Goal: Find specific page/section: Find specific page/section

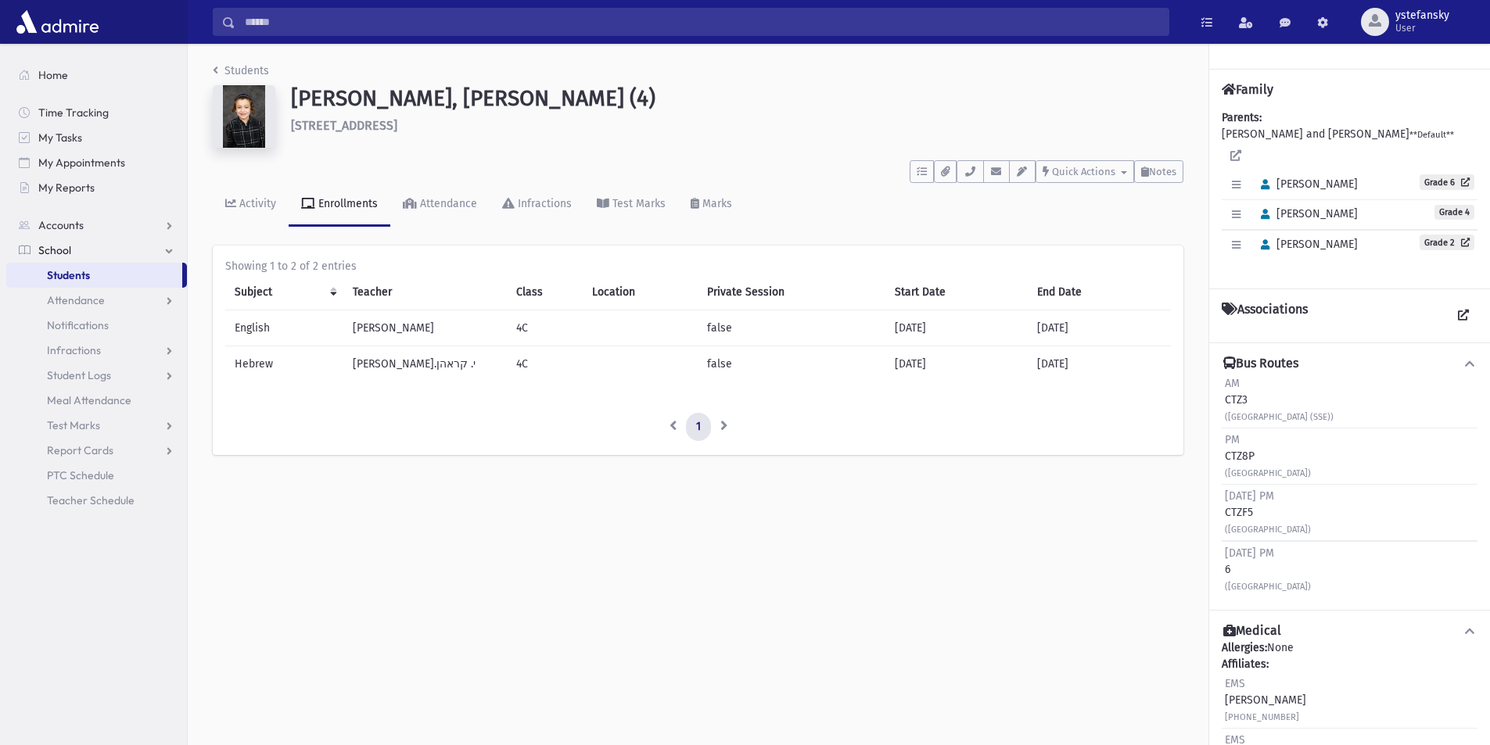
click at [64, 268] on span "Students" at bounding box center [68, 275] width 43 height 14
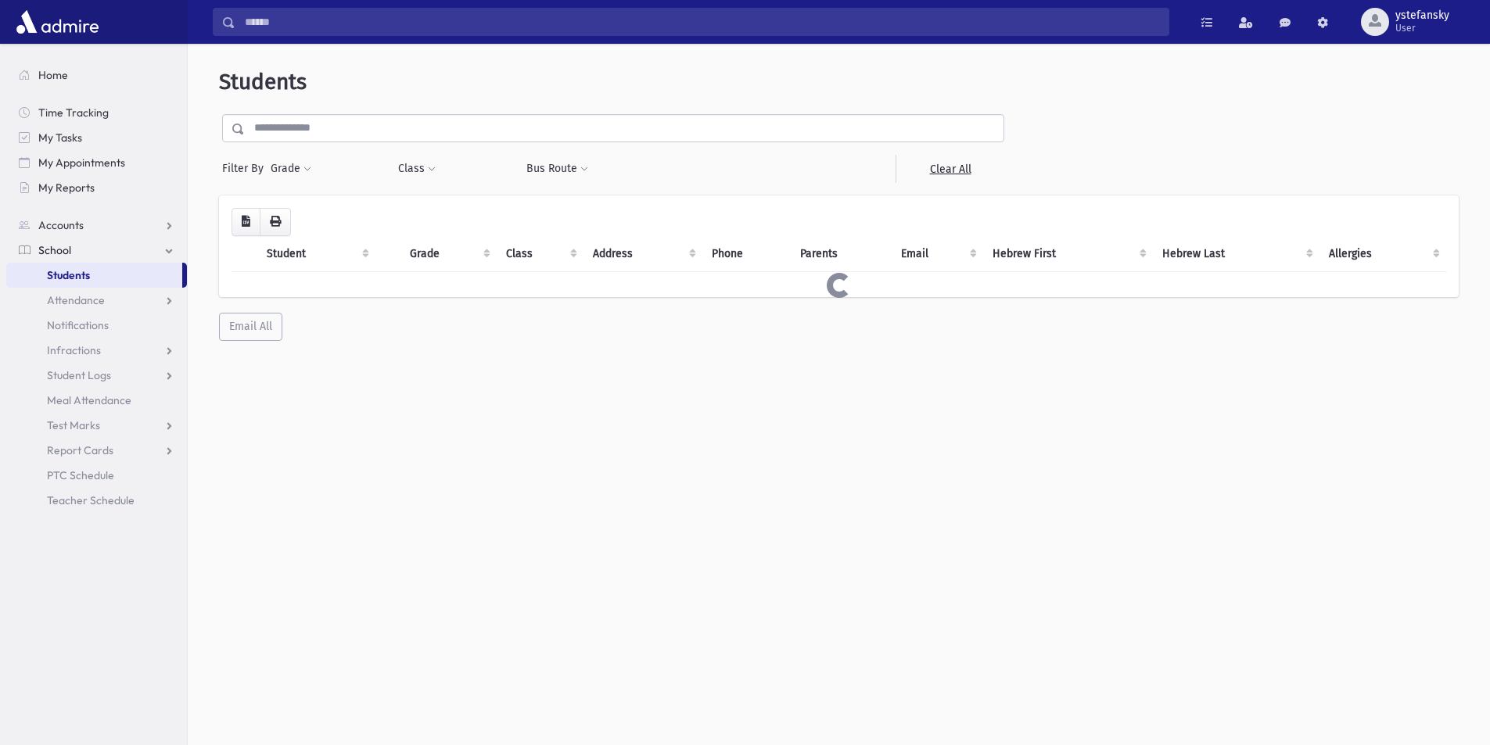
click at [499, 133] on input "text" at bounding box center [624, 128] width 759 height 28
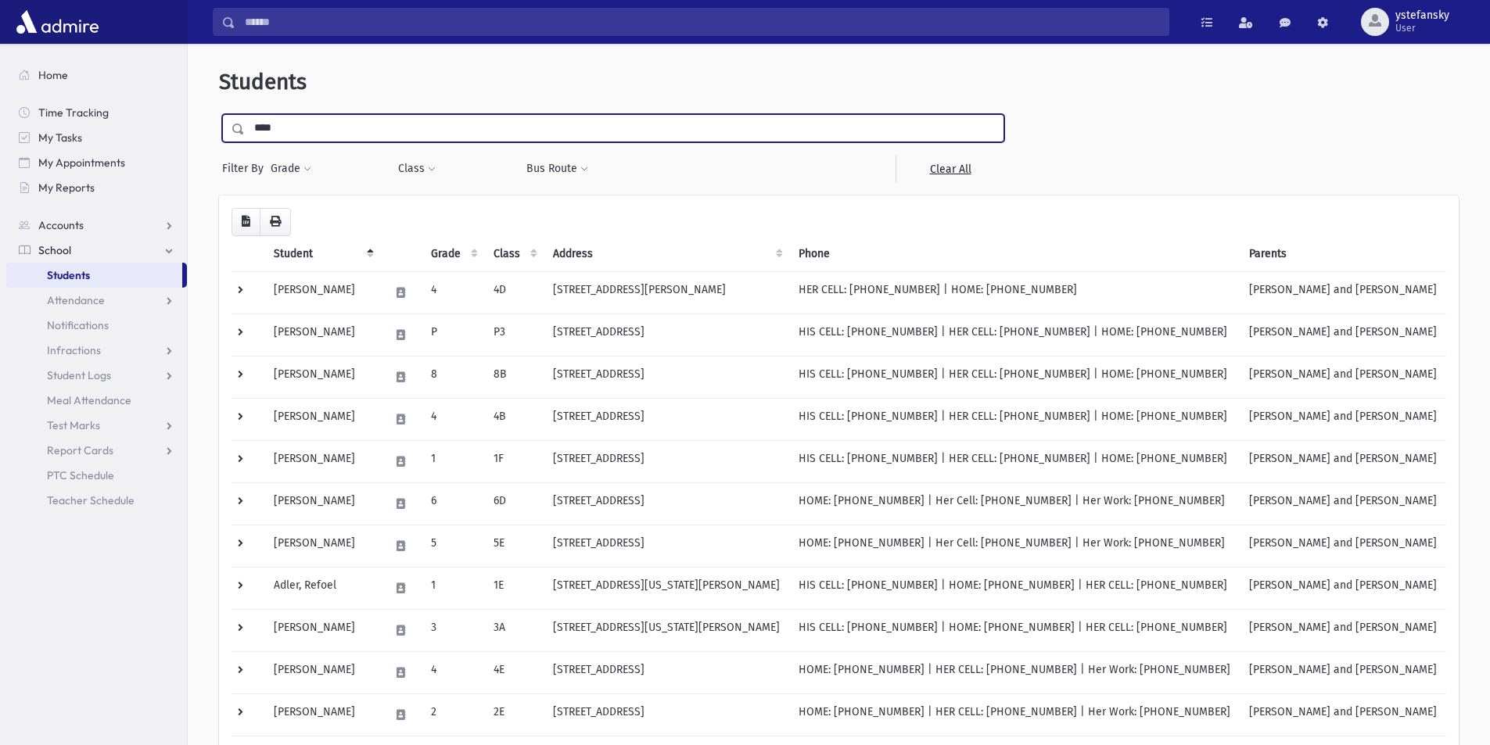
type input "*********"
click at [219, 114] on input "submit" at bounding box center [241, 124] width 44 height 21
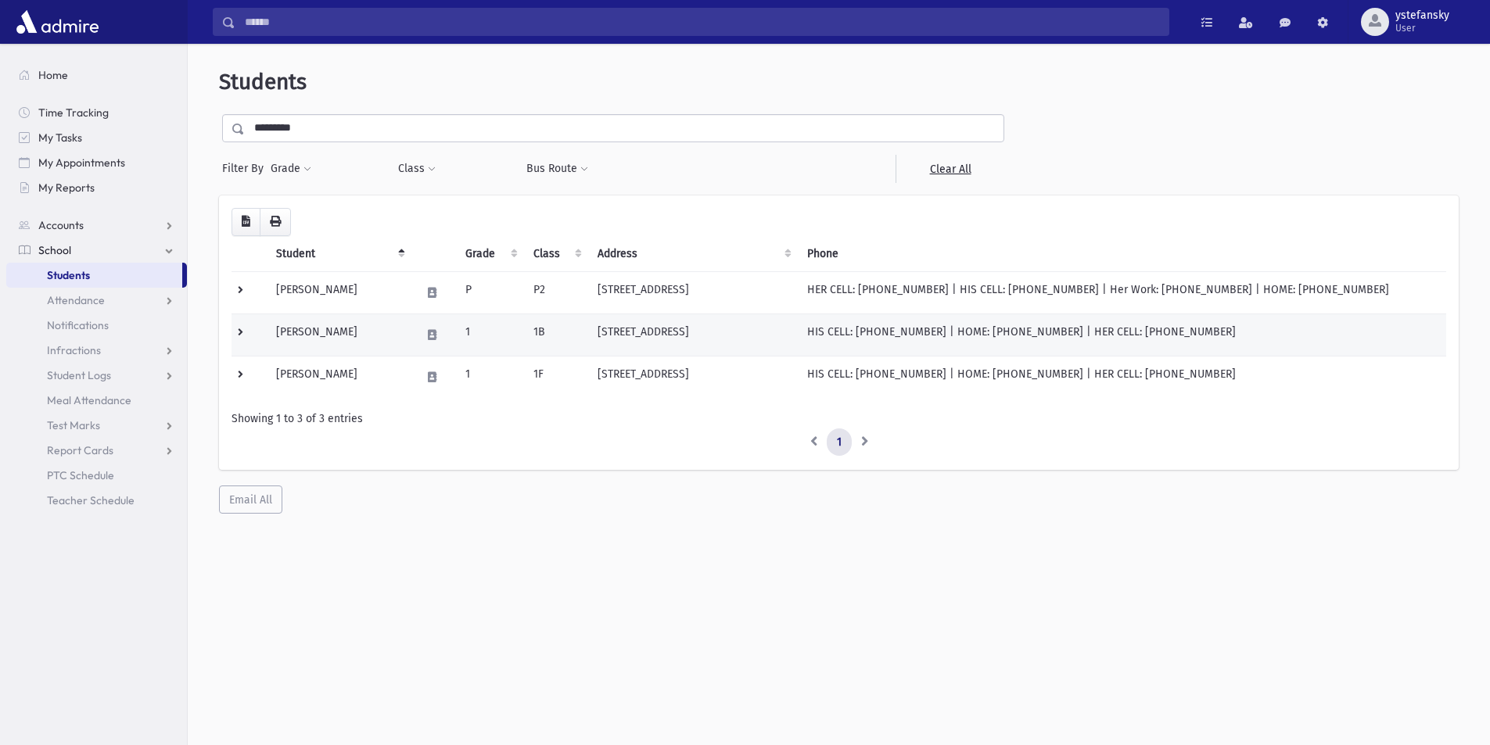
click at [364, 323] on td "Greenberg, Moshe Simcha" at bounding box center [339, 335] width 145 height 42
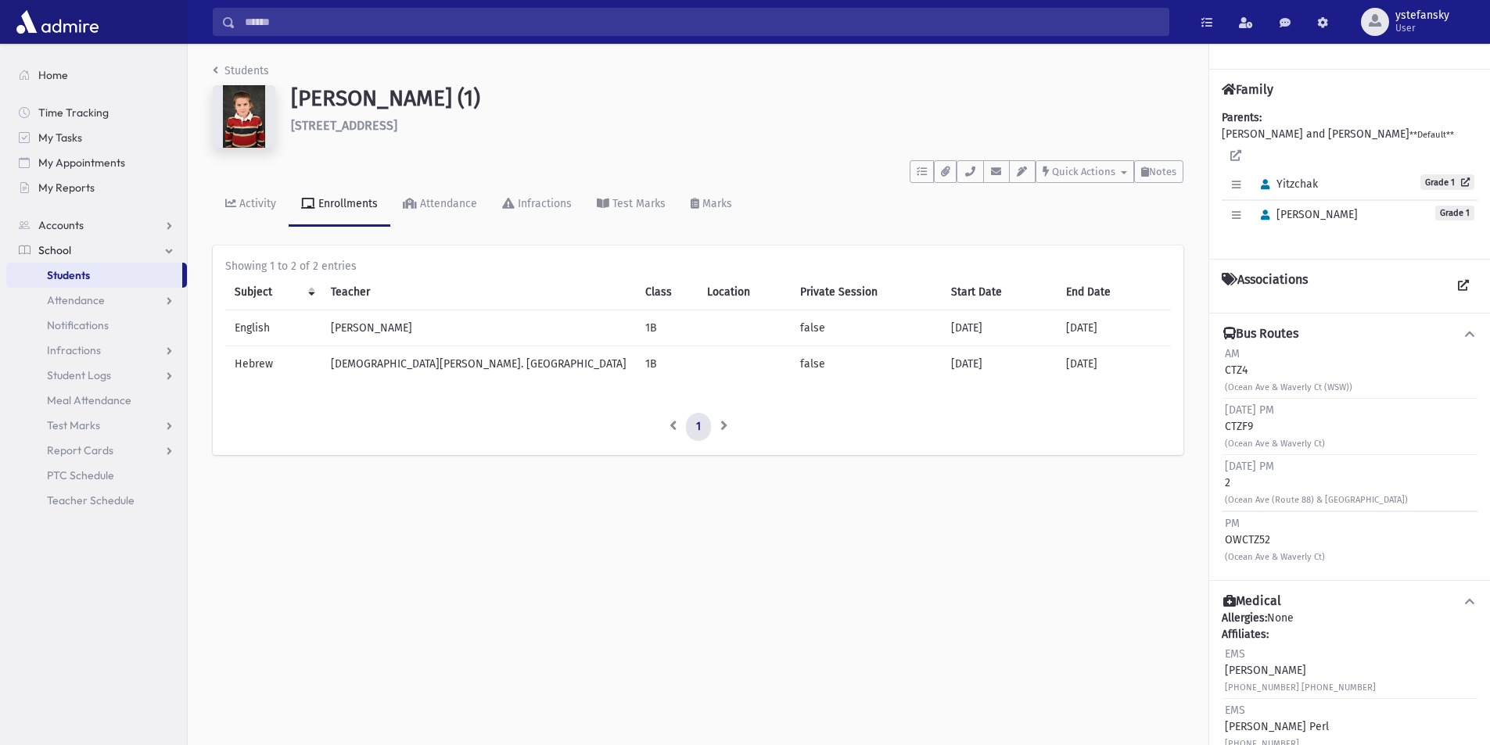
click at [448, 95] on h1 "[PERSON_NAME] (1)" at bounding box center [737, 98] width 892 height 27
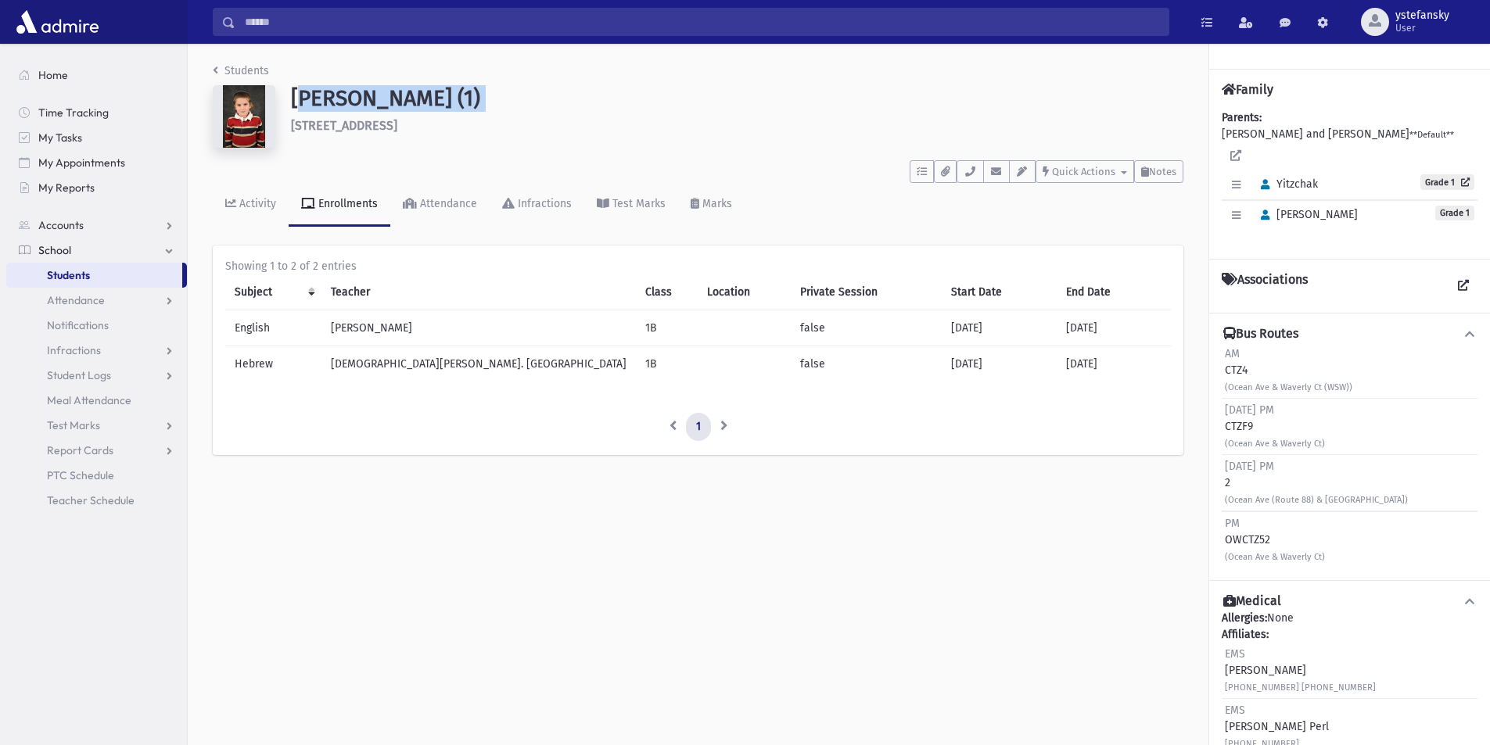
click at [448, 95] on h1 "[PERSON_NAME] (1)" at bounding box center [737, 98] width 892 height 27
